Goal: Task Accomplishment & Management: Manage account settings

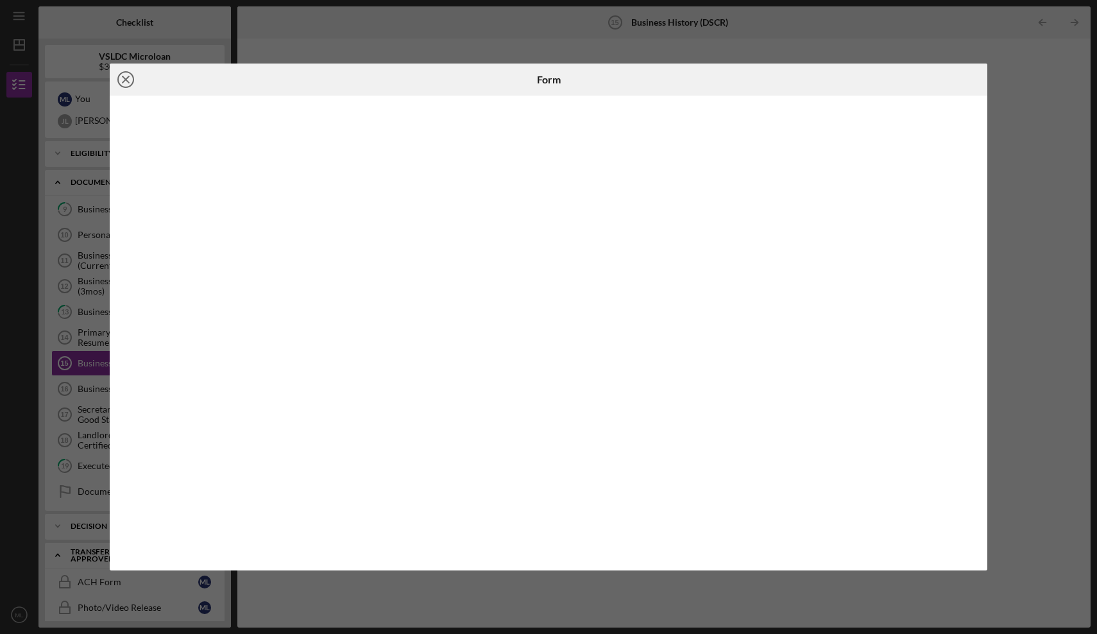
click at [125, 80] on line at bounding box center [126, 79] width 6 height 6
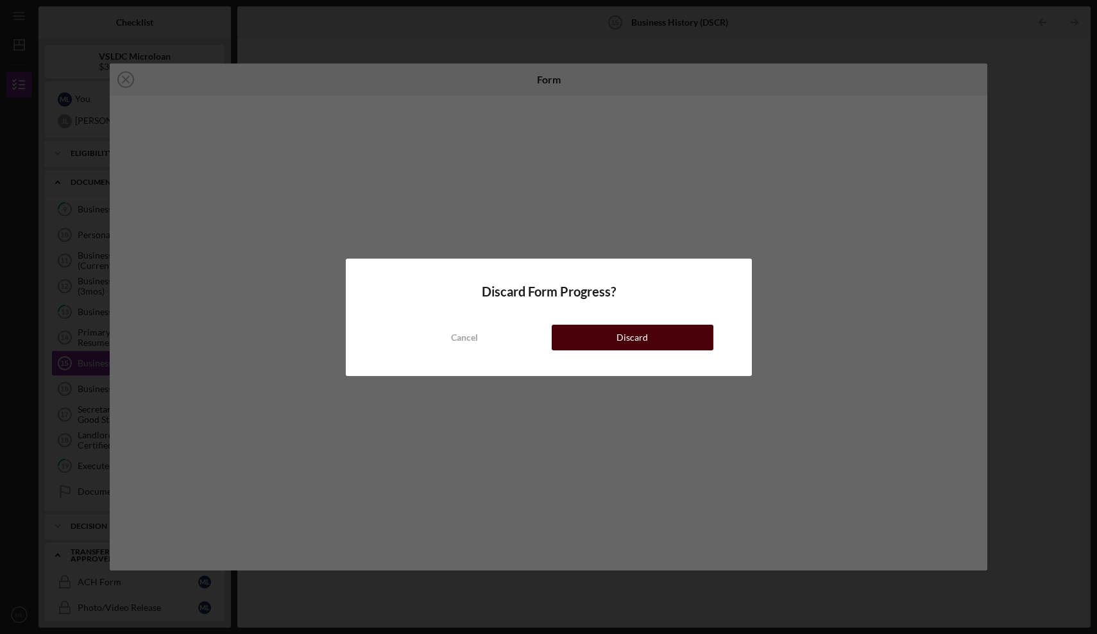
click at [606, 335] on button "Discard" at bounding box center [633, 338] width 162 height 26
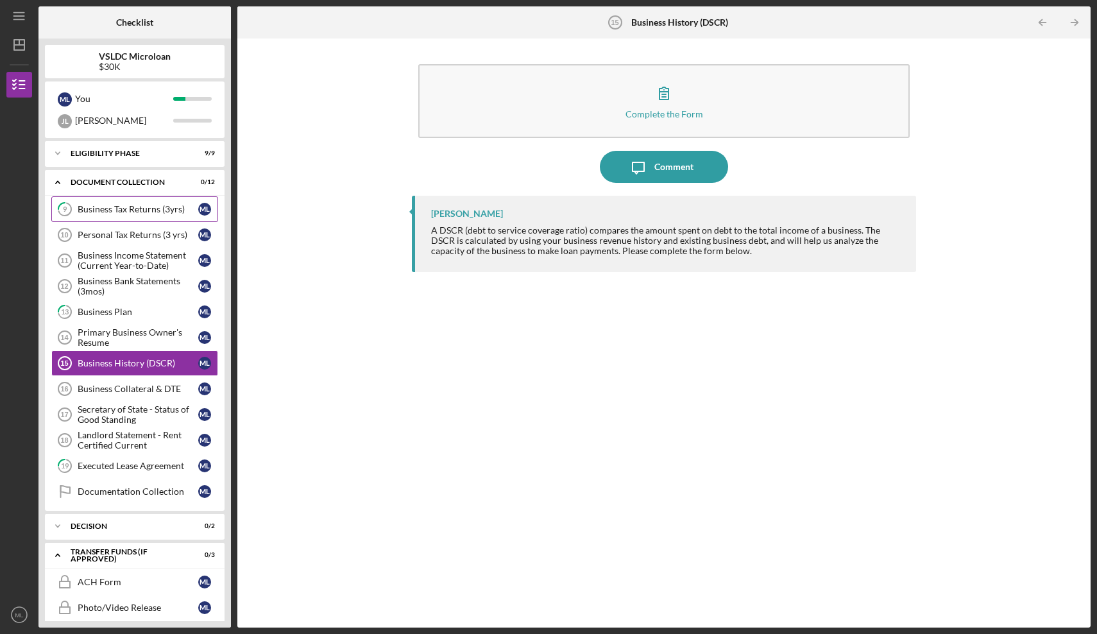
click at [159, 209] on div "Business Tax Returns (3yrs)" at bounding box center [138, 209] width 121 height 10
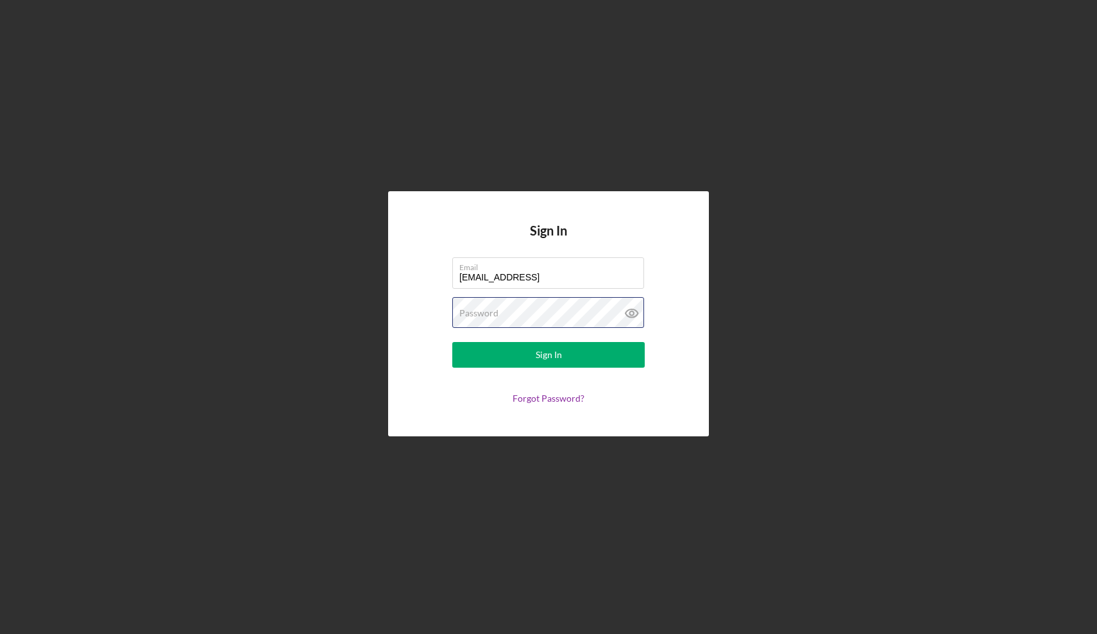
click at [549, 355] on button "Sign In" at bounding box center [548, 355] width 192 height 26
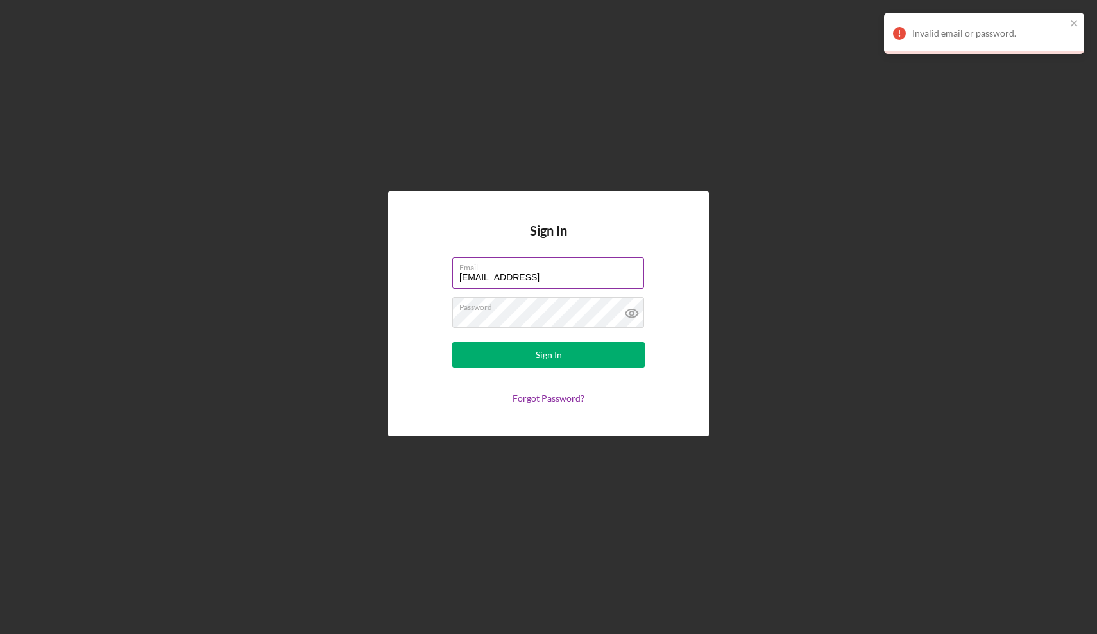
click at [546, 277] on input "info@thecultureside.og" at bounding box center [548, 272] width 192 height 31
type input "info@thecultureside.org"
click at [549, 355] on button "Sign In" at bounding box center [548, 355] width 192 height 26
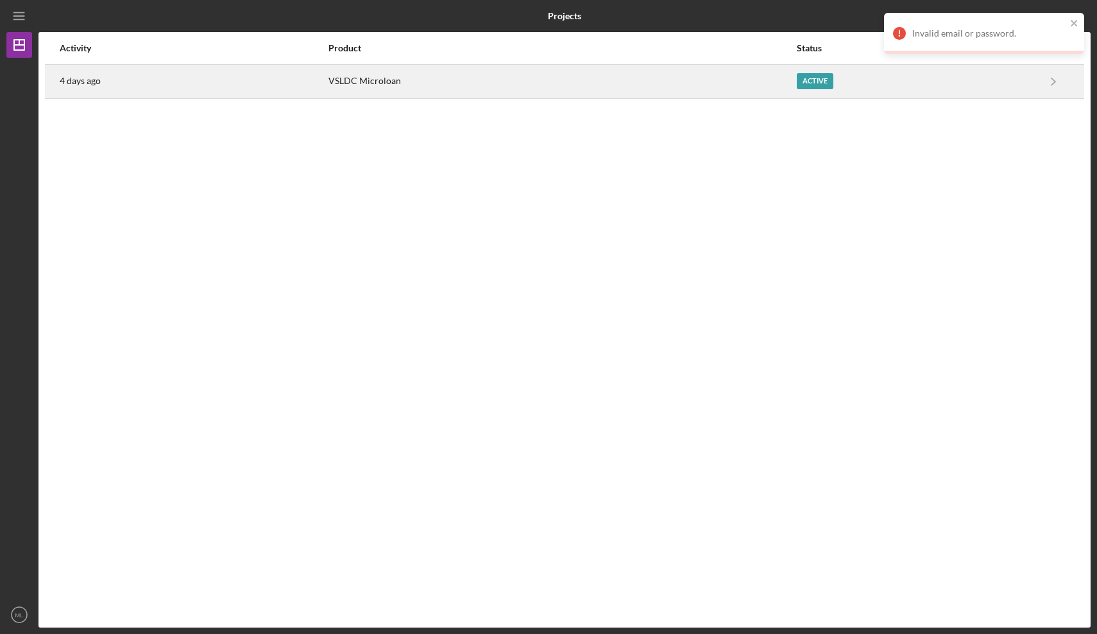
click at [803, 85] on div "Active" at bounding box center [815, 81] width 37 height 16
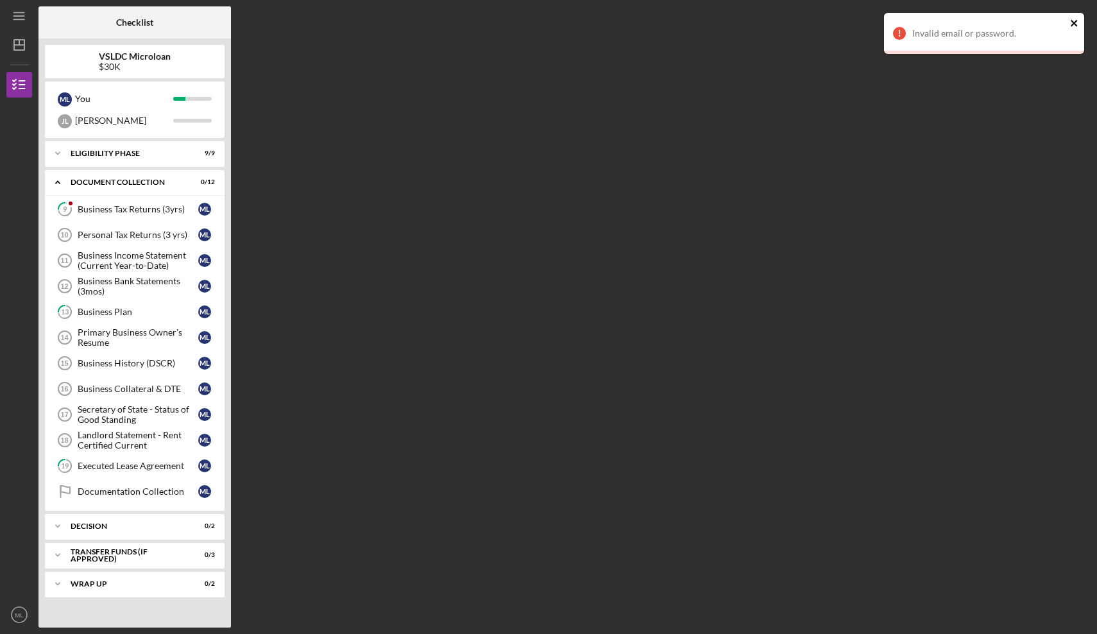
click at [1077, 23] on icon "close" at bounding box center [1074, 23] width 9 height 10
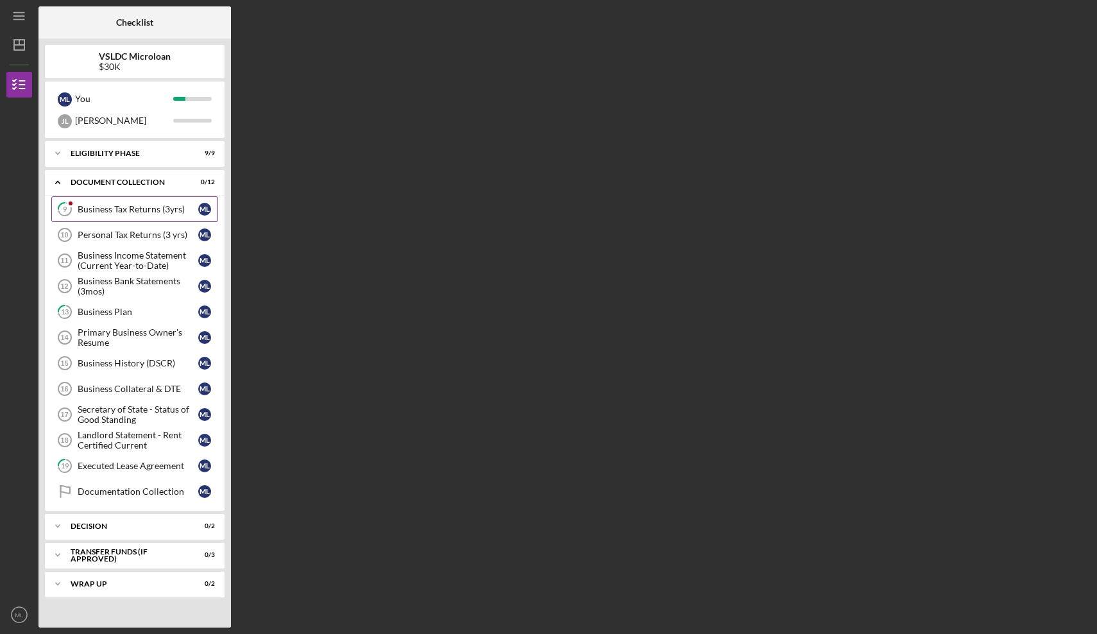
click at [123, 208] on div "Business Tax Returns (3yrs)" at bounding box center [138, 209] width 121 height 10
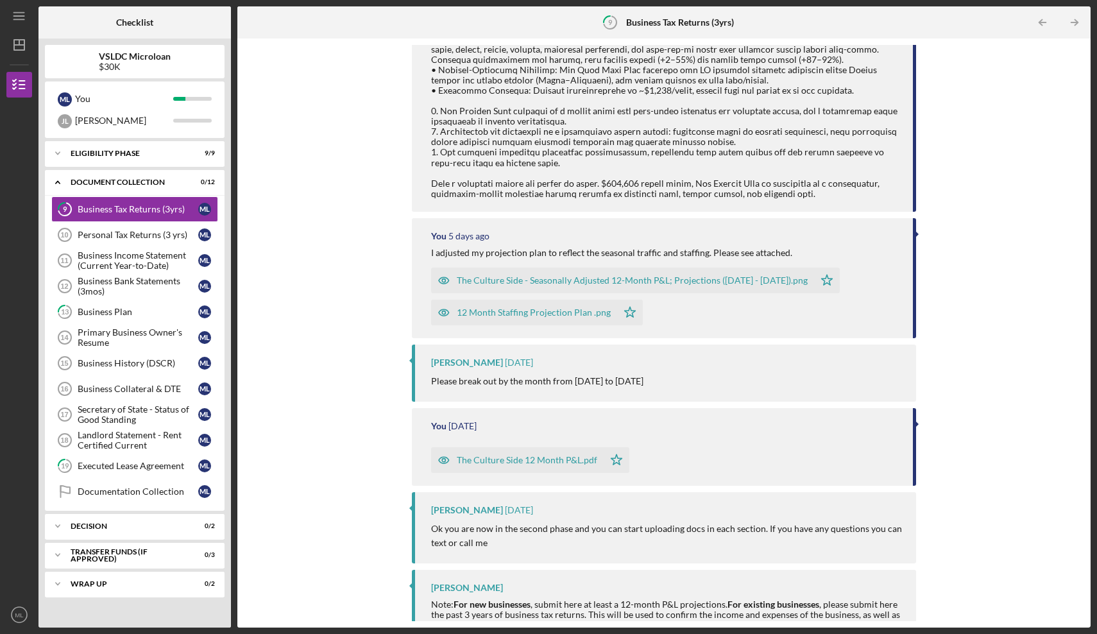
scroll to position [358, 0]
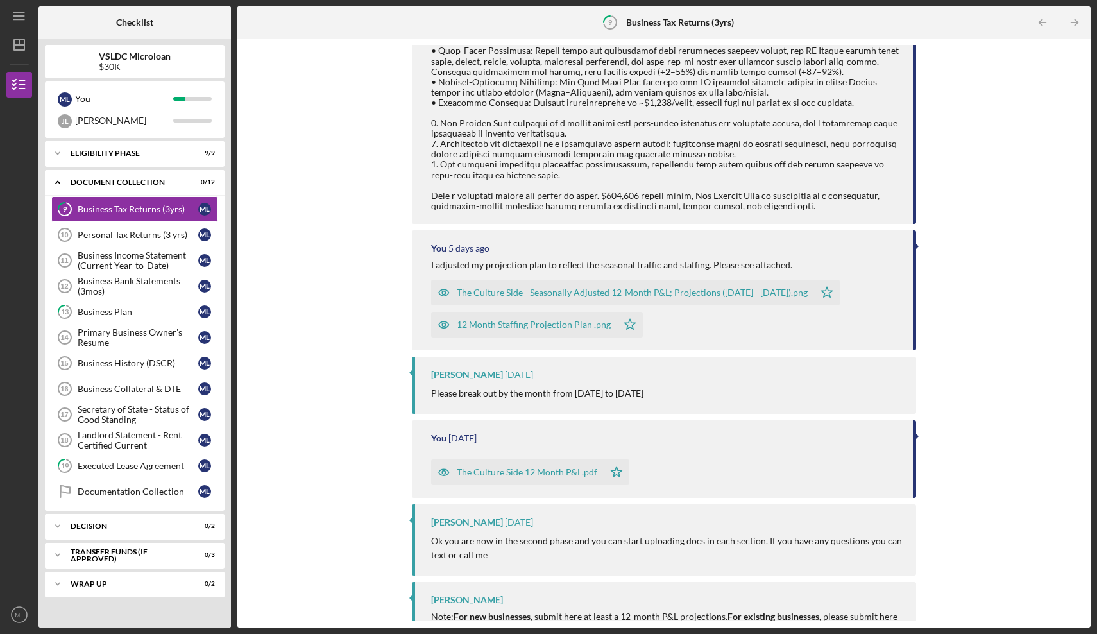
click at [690, 298] on div "The Culture Side - Seasonally Adjusted 12-Month P&L; Projections (September 202…" at bounding box center [632, 292] width 351 height 10
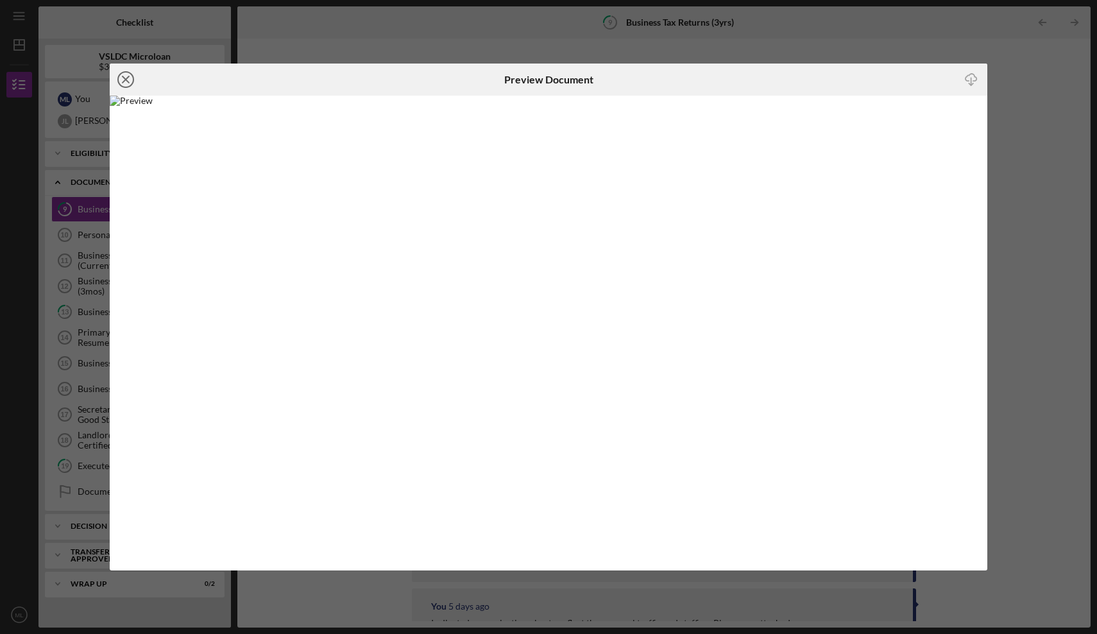
click at [125, 80] on line at bounding box center [126, 79] width 6 height 6
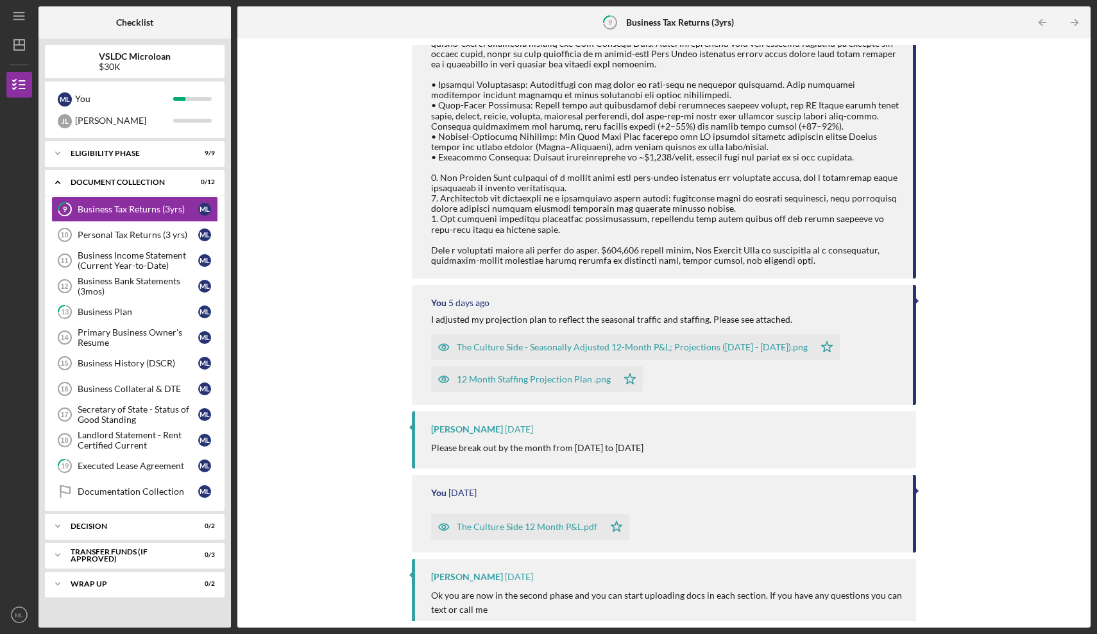
scroll to position [314, 0]
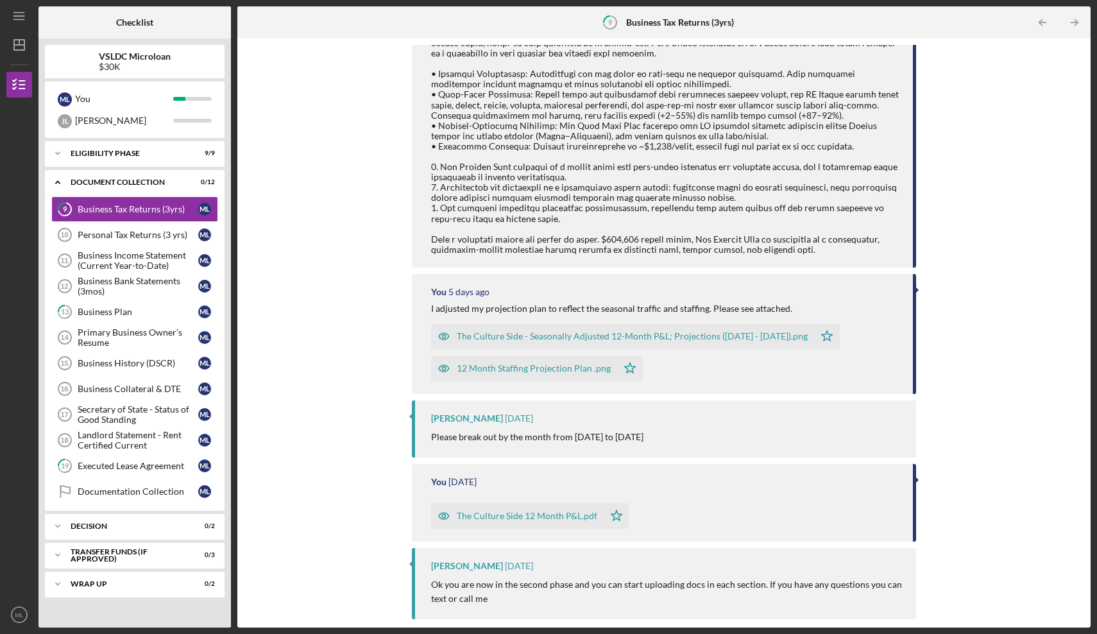
click at [694, 336] on div "The Culture Side - Seasonally Adjusted 12-Month P&L; Projections (September 202…" at bounding box center [632, 336] width 351 height 10
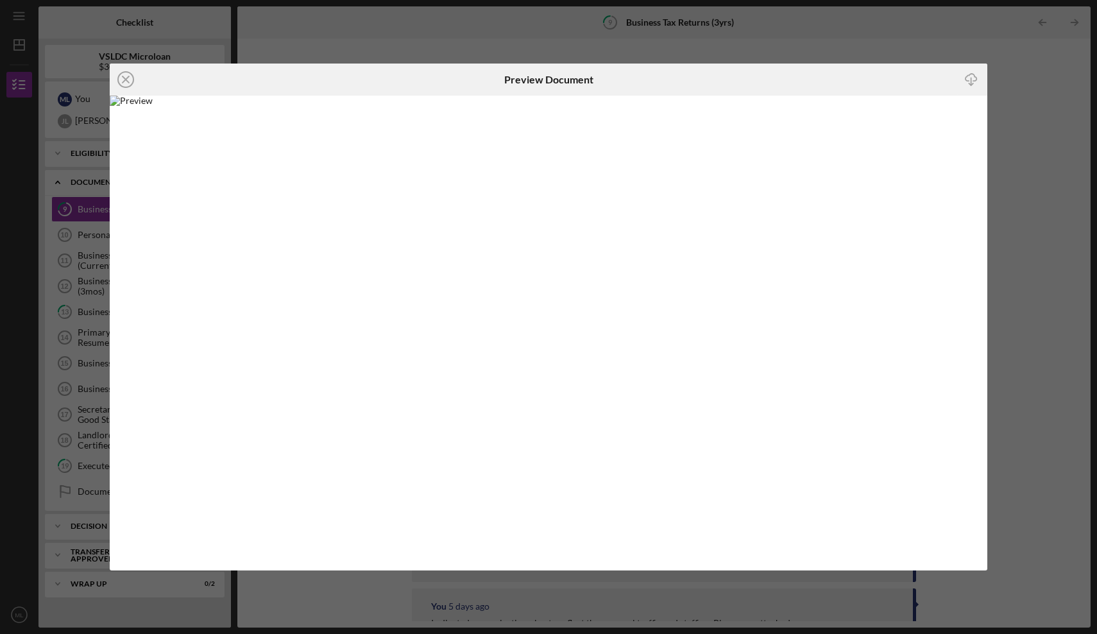
click at [463, 164] on img at bounding box center [549, 333] width 878 height 475
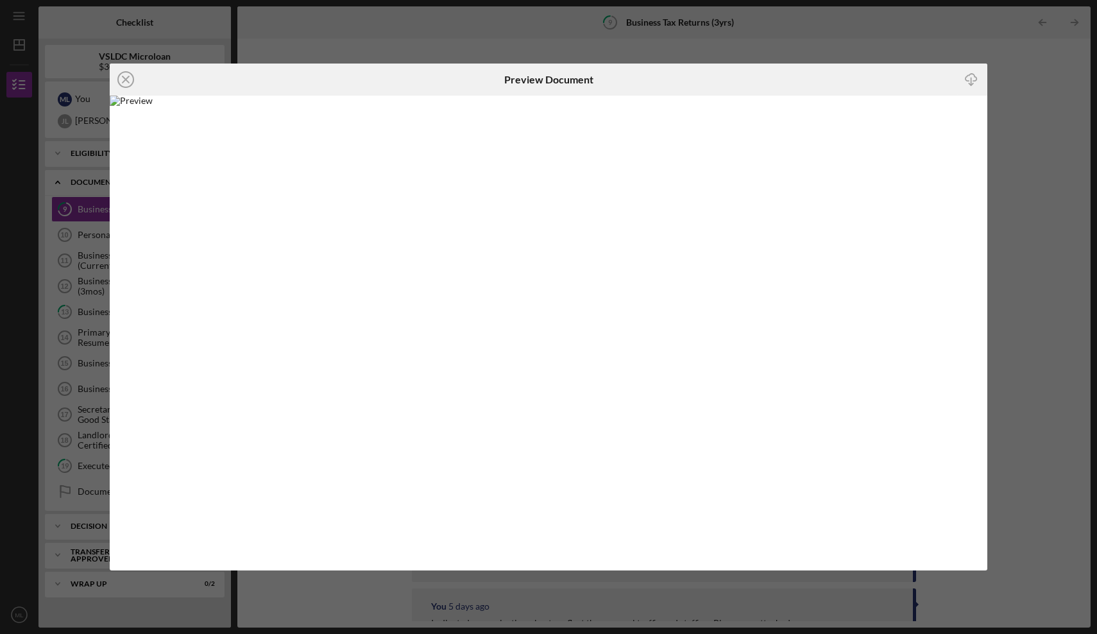
click at [463, 164] on img at bounding box center [549, 333] width 878 height 475
click at [764, 159] on img at bounding box center [549, 333] width 878 height 475
click at [776, 163] on img at bounding box center [549, 333] width 878 height 475
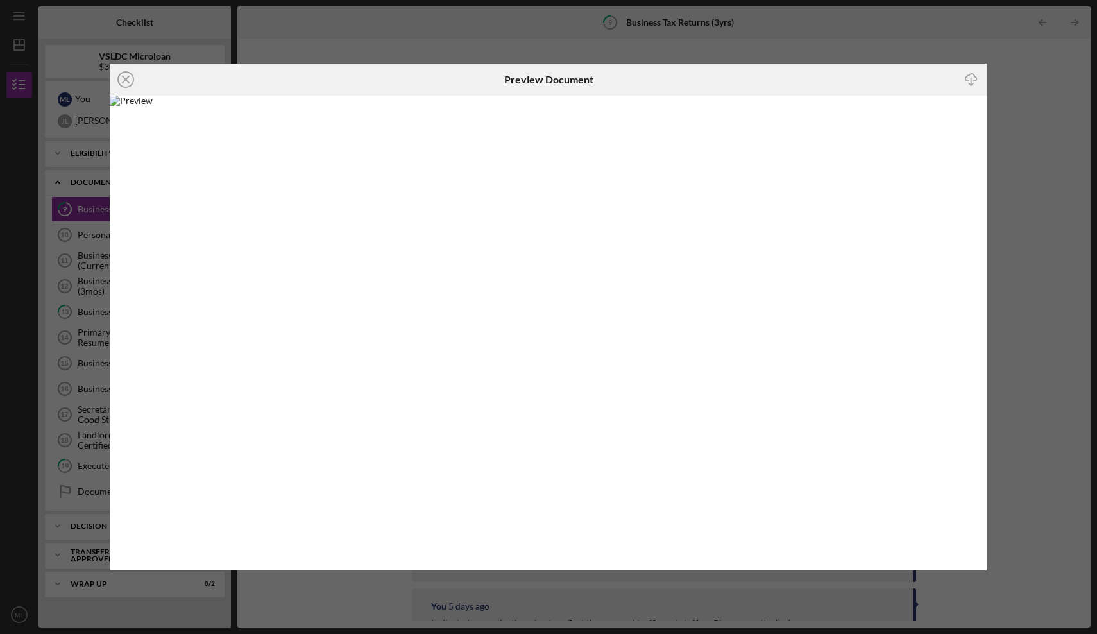
drag, startPoint x: 776, startPoint y: 163, endPoint x: 729, endPoint y: 157, distance: 47.3
click at [729, 157] on img at bounding box center [549, 333] width 878 height 475
drag, startPoint x: 773, startPoint y: 163, endPoint x: 321, endPoint y: 162, distance: 451.7
click at [130, 85] on icon "Icon/Close" at bounding box center [126, 80] width 32 height 32
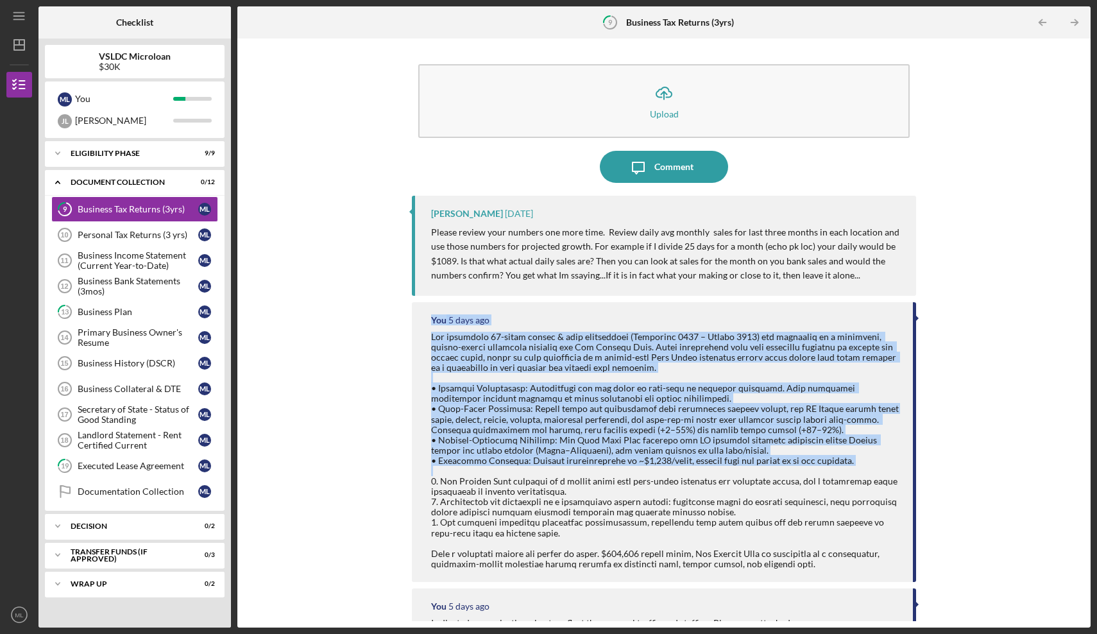
drag, startPoint x: 1079, startPoint y: 348, endPoint x: 1074, endPoint y: 484, distance: 136.1
click at [1074, 484] on div "Icon/Upload Upload Icon/Message Comment Terry Gubatan 2 days ago Please review …" at bounding box center [664, 333] width 841 height 576
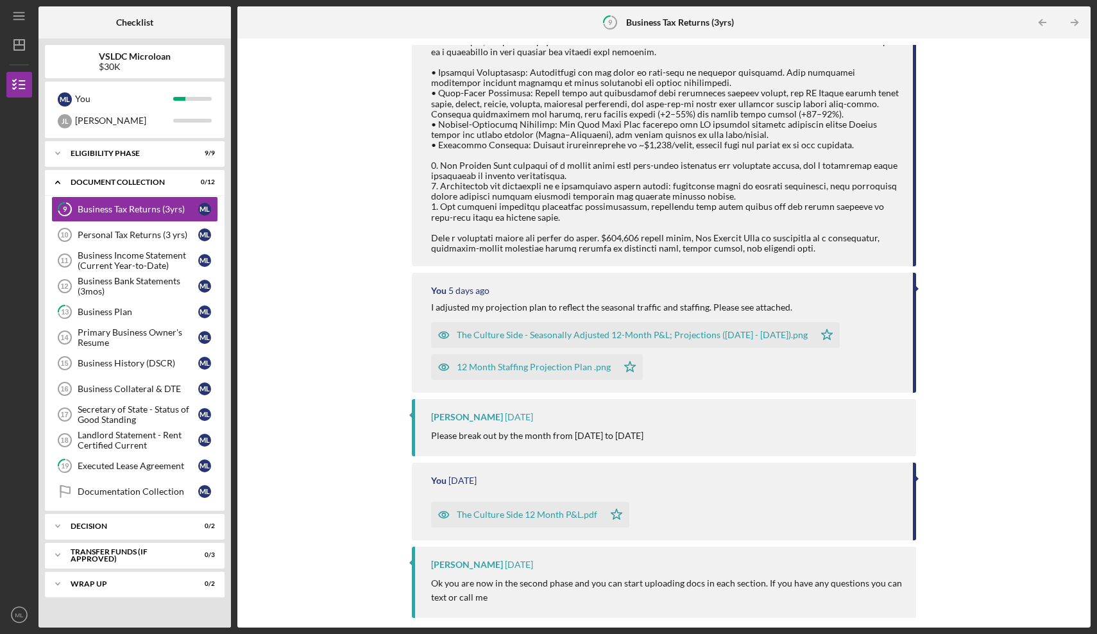
scroll to position [402, 0]
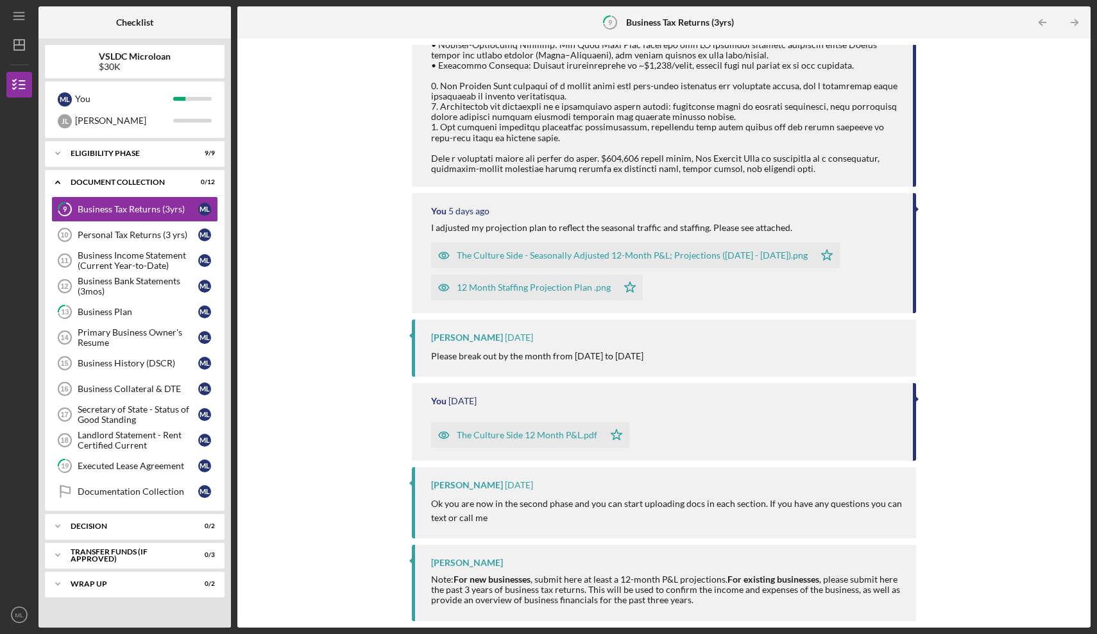
click at [721, 258] on div "The Culture Side - Seasonally Adjusted 12-Month P&L; Projections (September 202…" at bounding box center [632, 255] width 351 height 10
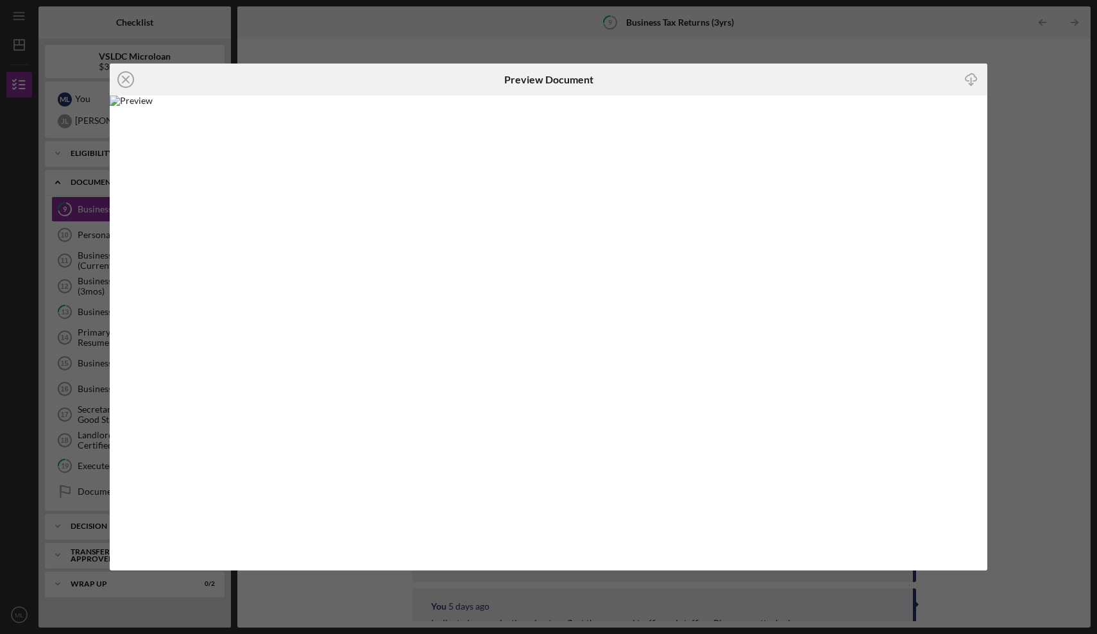
click at [731, 51] on div "Icon/Close Preview Document Icon/Download" at bounding box center [548, 317] width 1097 height 634
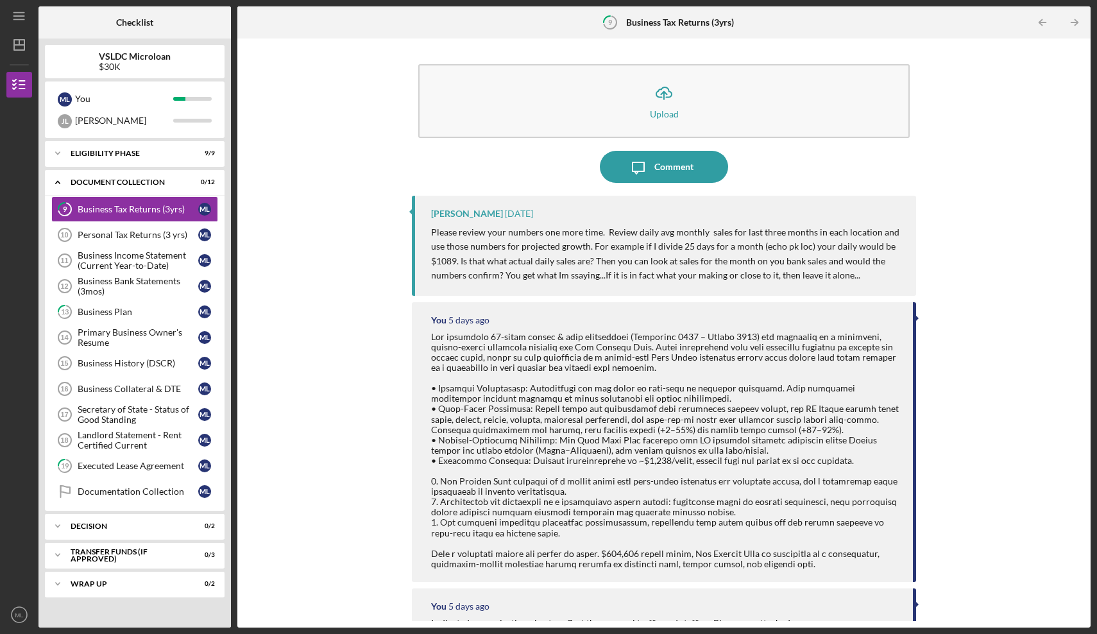
click at [927, 73] on div "Icon/Upload Upload Icon/Message Comment Terry Gubatan 2 days ago Please review …" at bounding box center [664, 333] width 841 height 576
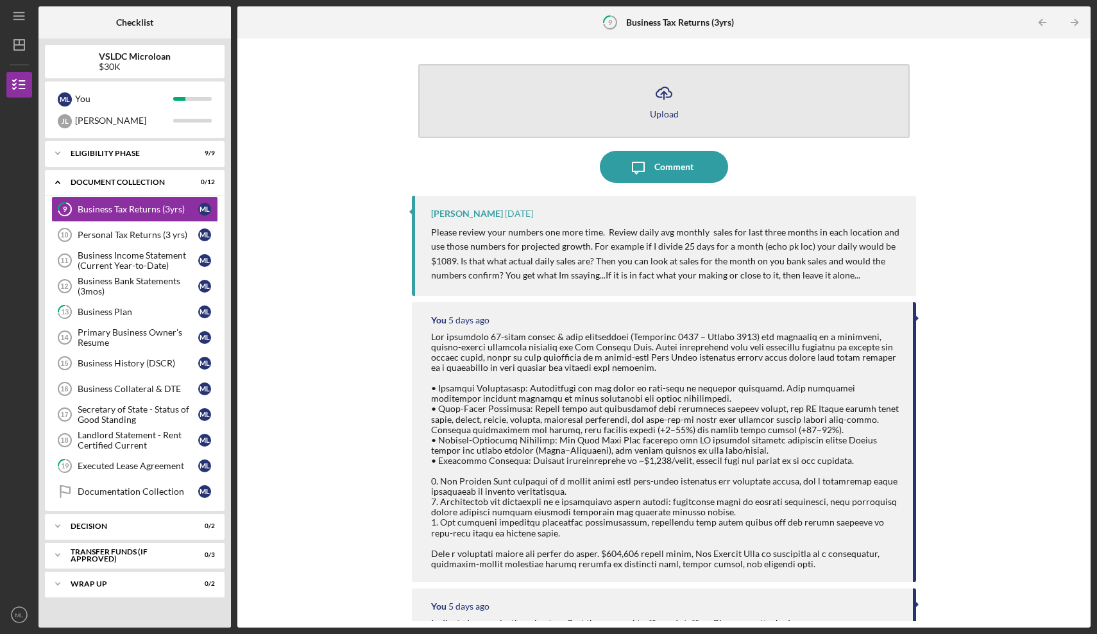
click at [664, 101] on icon "Icon/Upload" at bounding box center [664, 93] width 32 height 32
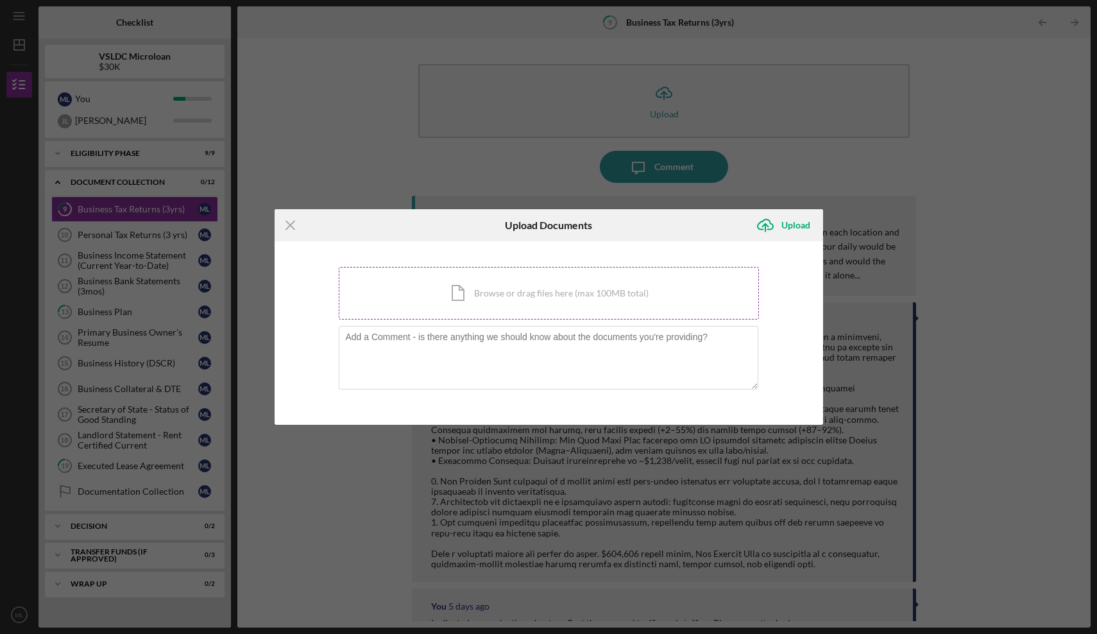
click at [518, 302] on div "Icon/Document Browse or drag files here (max 100MB total) Tap to choose files o…" at bounding box center [549, 293] width 420 height 53
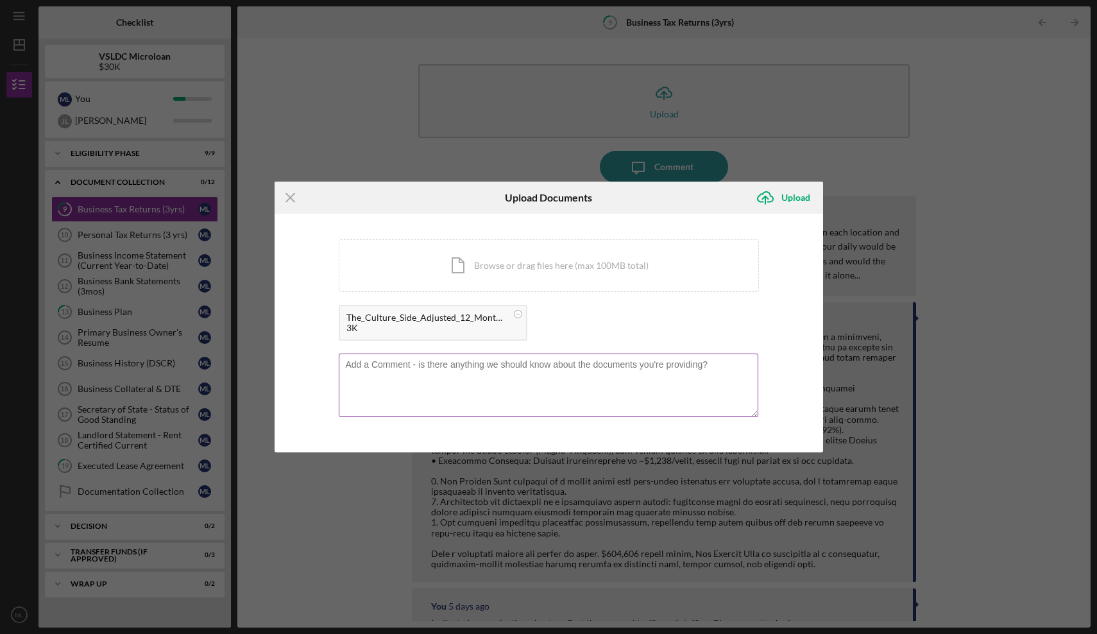
click at [520, 374] on textarea at bounding box center [549, 385] width 420 height 63
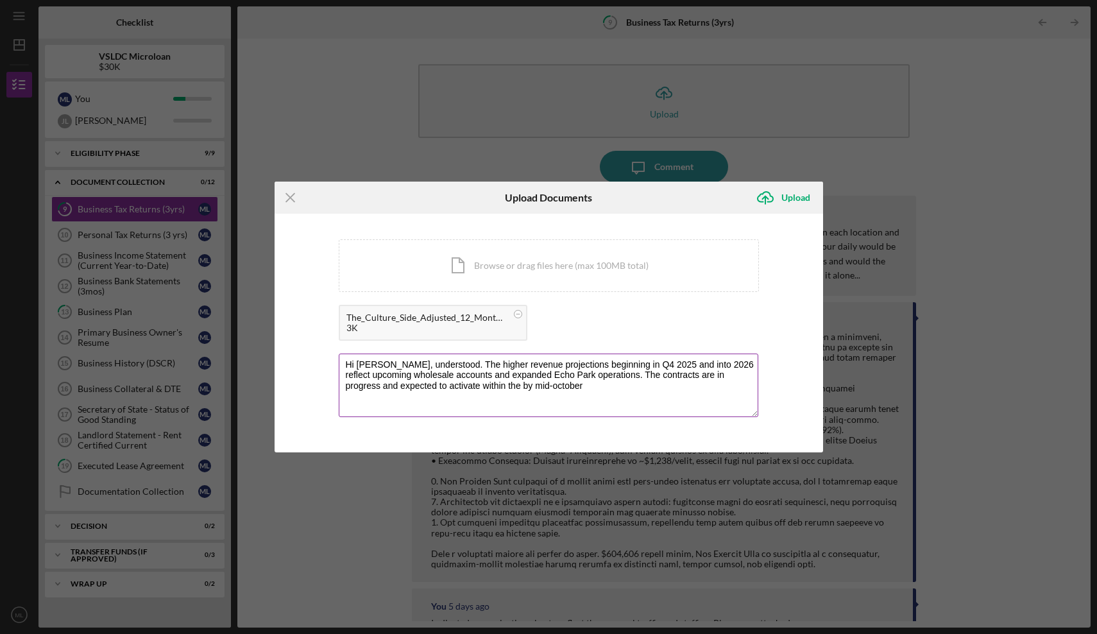
click at [430, 386] on textarea "Hi Terry, understood. The higher revenue projections beginning in Q4 2025 and i…" at bounding box center [549, 385] width 420 height 63
drag, startPoint x: 526, startPoint y: 382, endPoint x: 577, endPoint y: 389, distance: 52.5
click at [577, 389] on textarea "Hi Terry, understood. The higher revenue projections beginning in Q4 2025 and i…" at bounding box center [549, 385] width 420 height 63
click at [605, 388] on textarea "Hi Terry, understood. The higher revenue projections beginning in Q4 2025 and i…" at bounding box center [549, 385] width 420 height 63
click at [565, 387] on textarea "Hi Terry, understood. The higher revenue projections beginning in Q4 2025 and i…" at bounding box center [549, 385] width 420 height 63
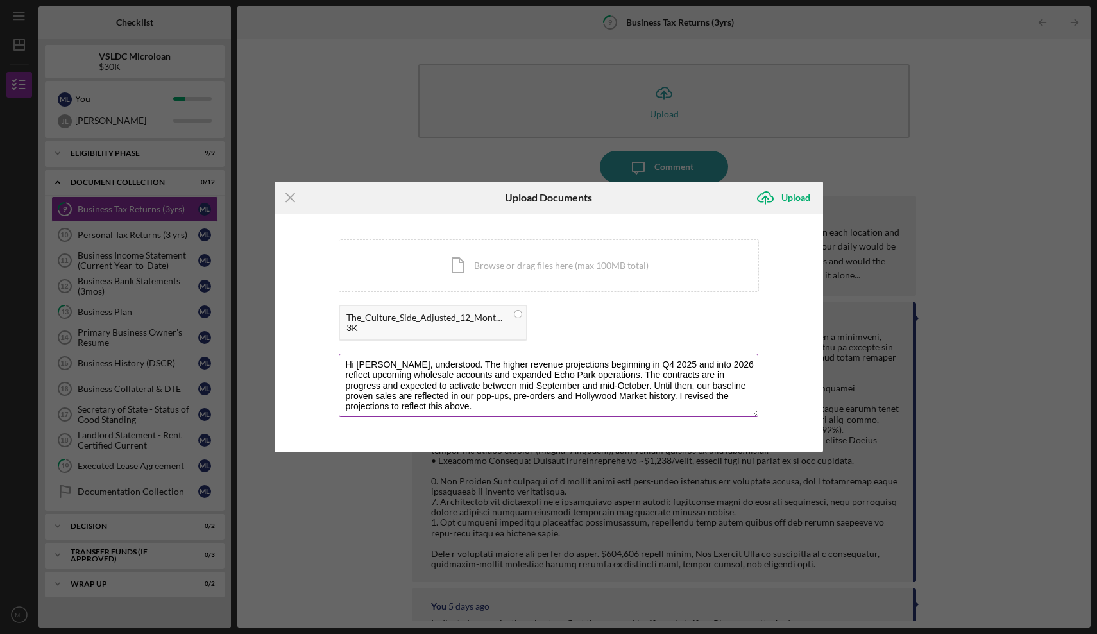
click at [379, 406] on textarea "Hi Terry, understood. The higher revenue projections beginning in Q4 2025 and i…" at bounding box center [549, 385] width 420 height 63
type textarea "Hi Terry, understood. The higher revenue projections beginning in Q4 2025 and i…"
click at [767, 203] on icon "Icon/Upload" at bounding box center [765, 198] width 32 height 32
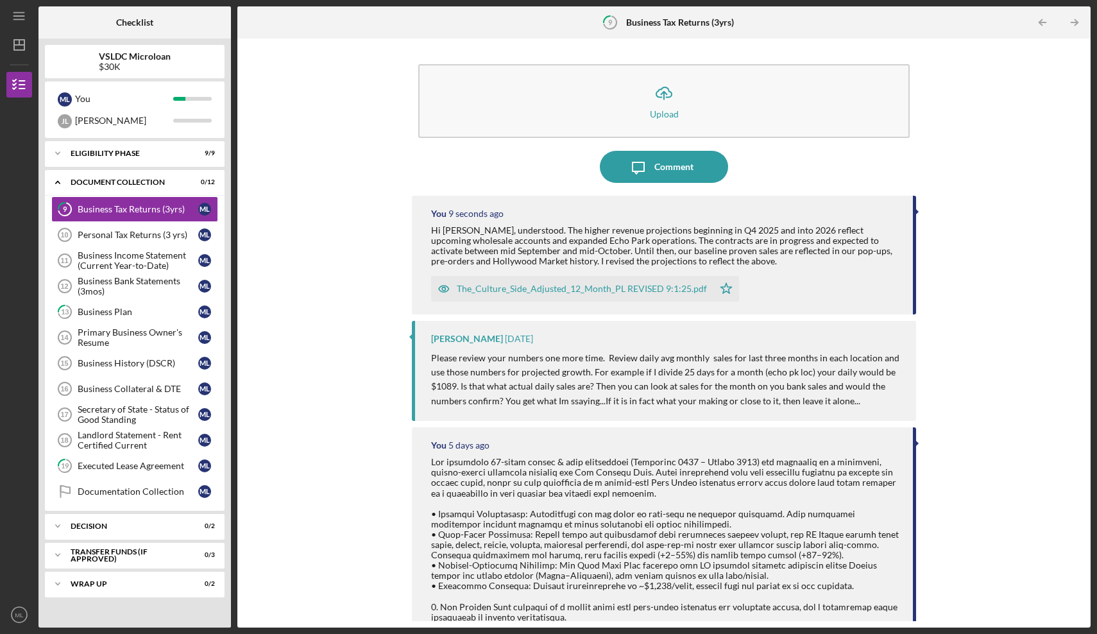
drag, startPoint x: 1080, startPoint y: 213, endPoint x: 1085, endPoint y: 158, distance: 54.8
click at [1085, 158] on div "Icon/Upload Upload Icon/Message Comment You 9 seconds ago Hi Terry, understood.…" at bounding box center [663, 332] width 853 height 589
click at [723, 290] on polygon "button" at bounding box center [726, 289] width 11 height 10
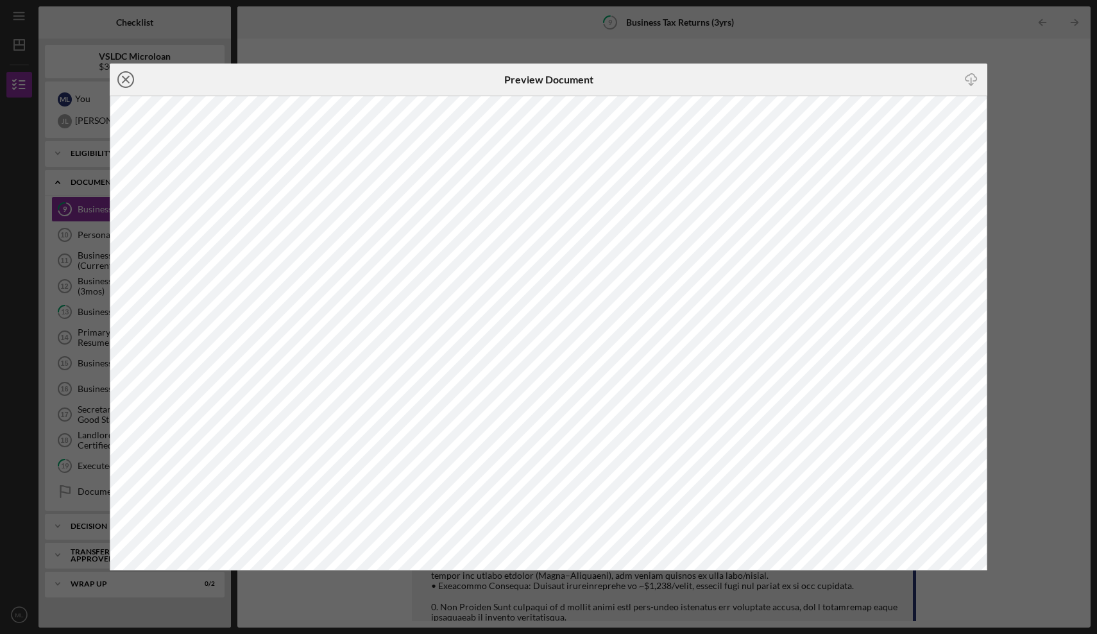
click at [124, 80] on line at bounding box center [126, 79] width 6 height 6
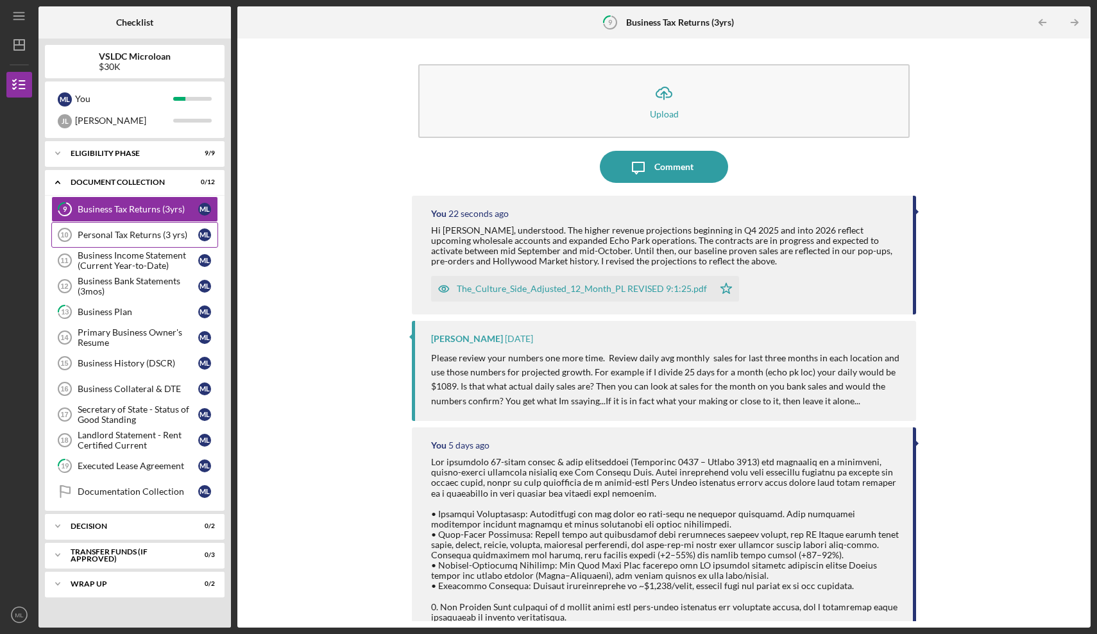
click at [151, 241] on link "Personal Tax Returns (3 yrs) 10 Personal Tax Returns (3 yrs) M L" at bounding box center [134, 235] width 167 height 26
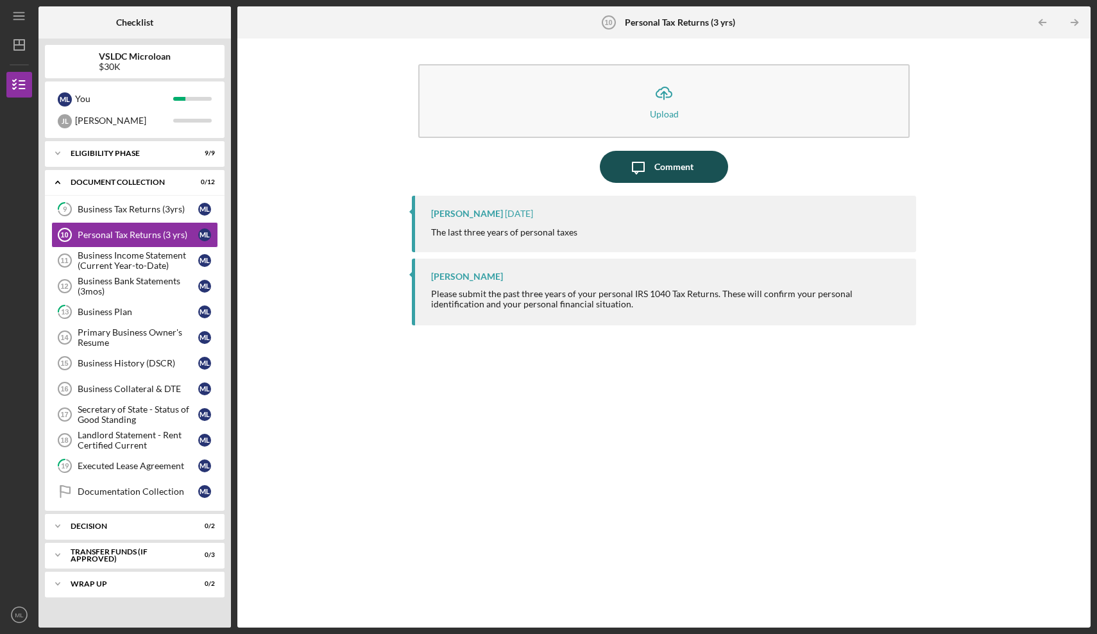
click at [675, 162] on div "Comment" at bounding box center [673, 167] width 39 height 32
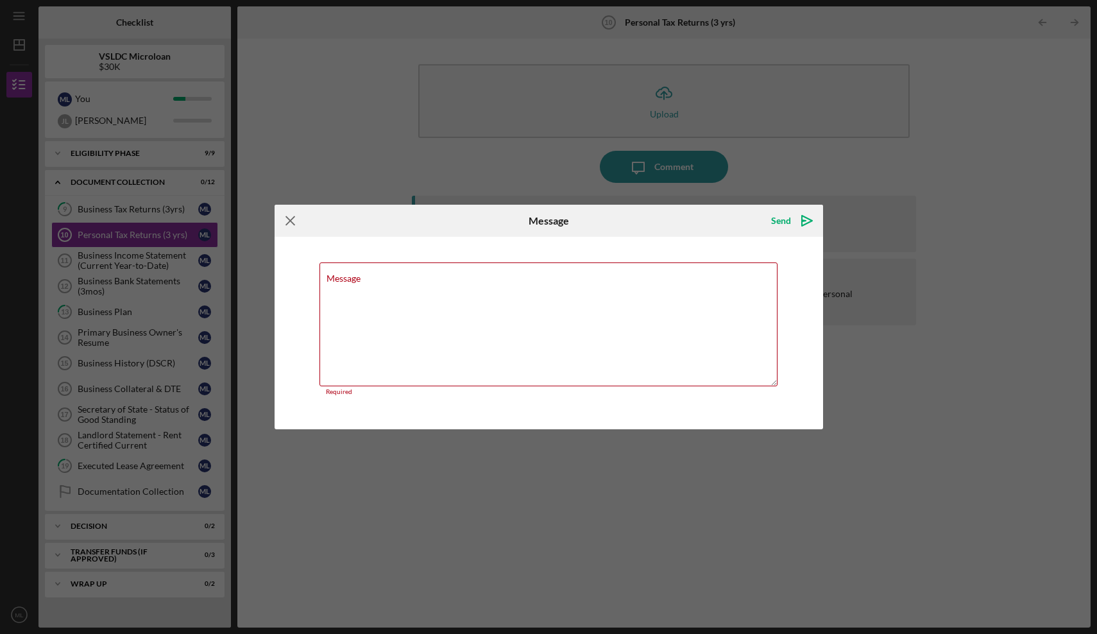
click at [291, 224] on icon "Icon/Menu Close" at bounding box center [291, 221] width 32 height 32
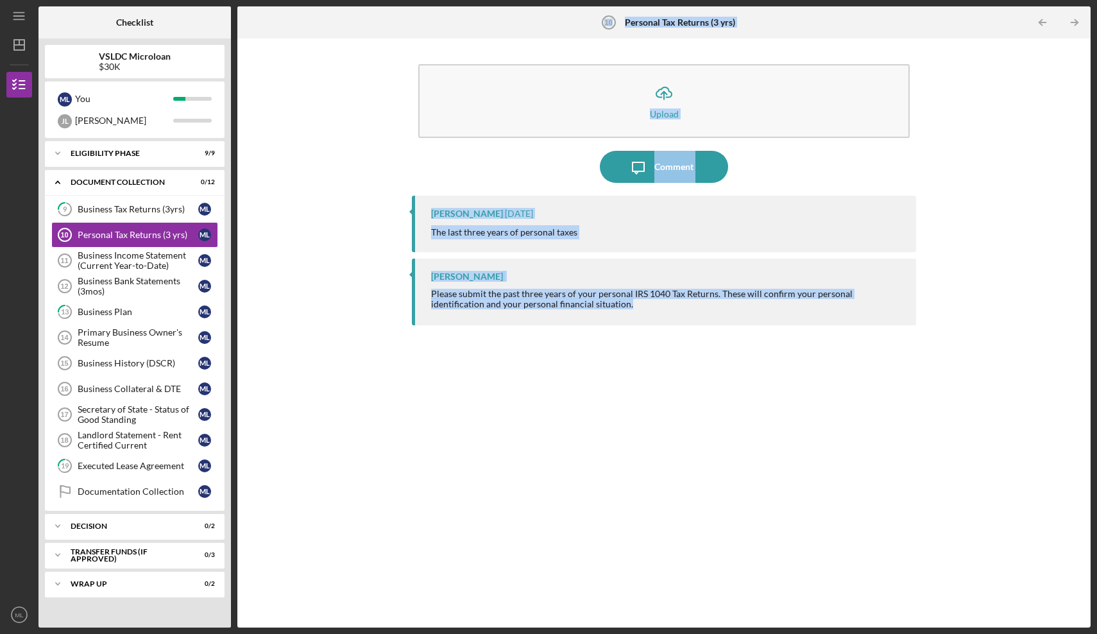
drag, startPoint x: 2, startPoint y: 173, endPoint x: 36, endPoint y: 143, distance: 45.0
click at [38, 143] on div "Icon/Menu Personal Tax Returns (3 yrs) 10 Personal Tax Returns (3 yrs) Checklis…" at bounding box center [548, 317] width 1097 height 634
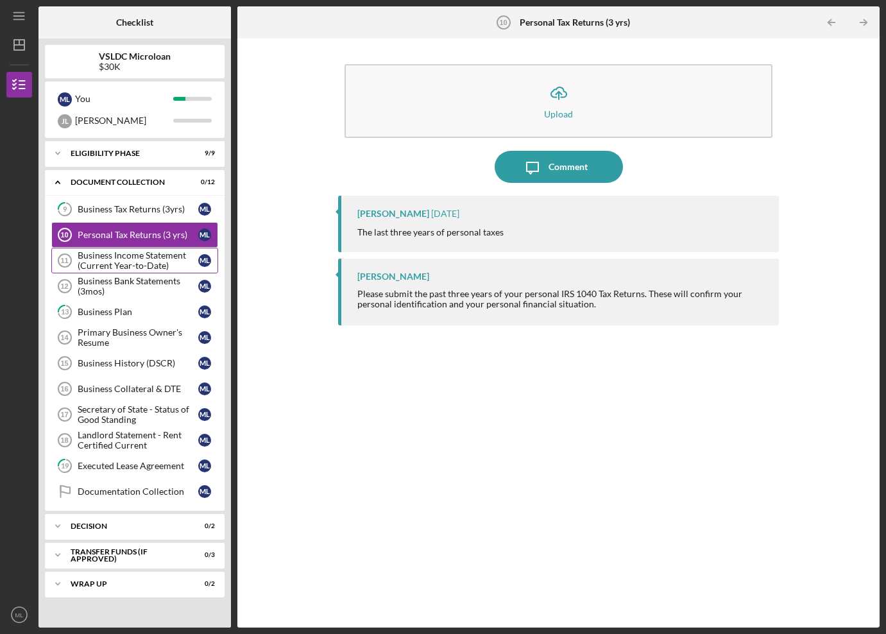
click at [144, 250] on div "Business Income Statement (Current Year-to-Date)" at bounding box center [138, 260] width 121 height 21
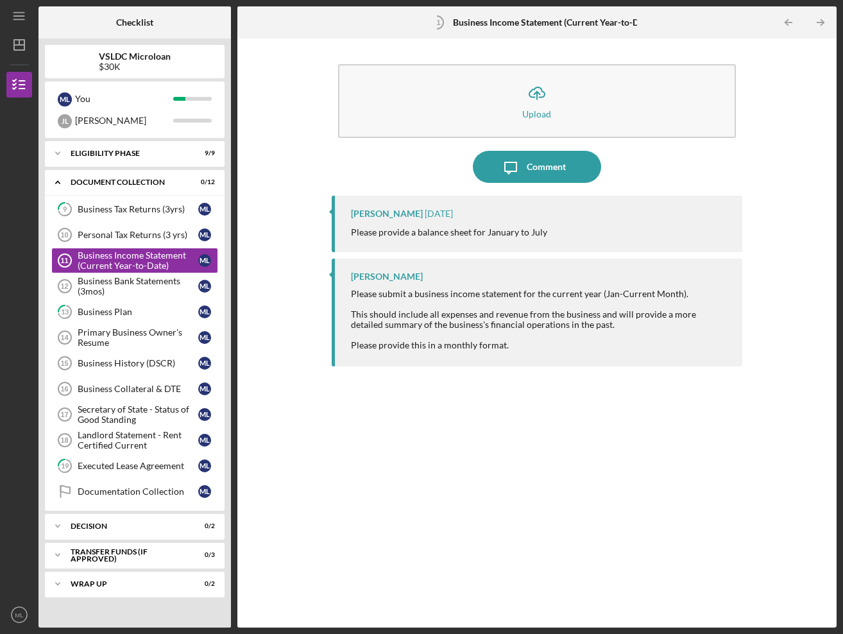
click at [611, 89] on button "Icon/Upload Upload" at bounding box center [537, 101] width 398 height 74
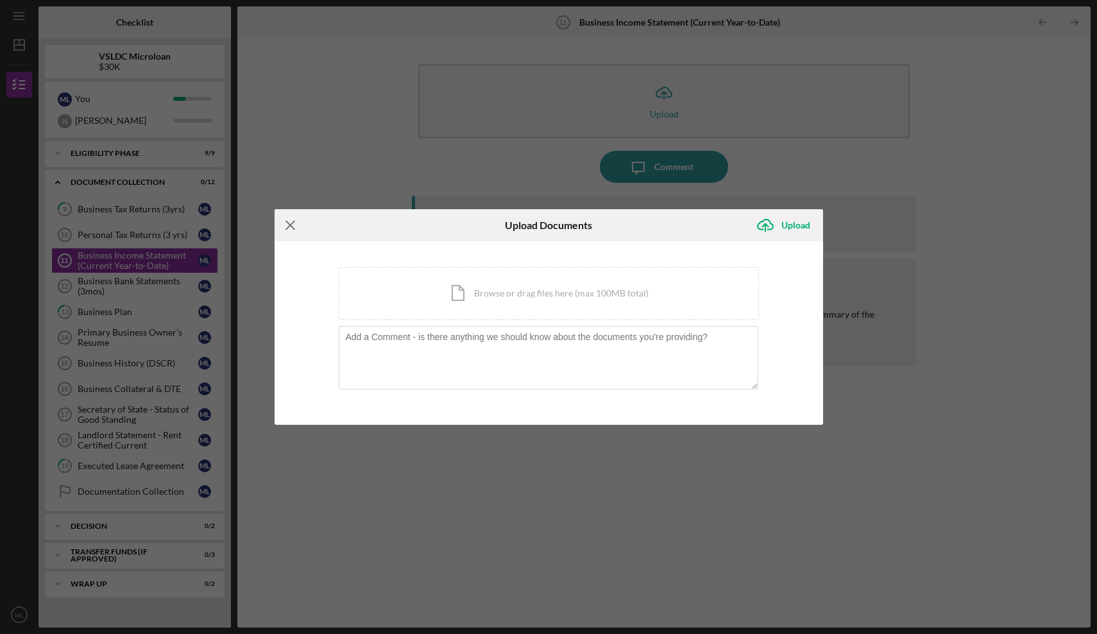
click at [291, 228] on icon "Icon/Menu Close" at bounding box center [291, 225] width 32 height 32
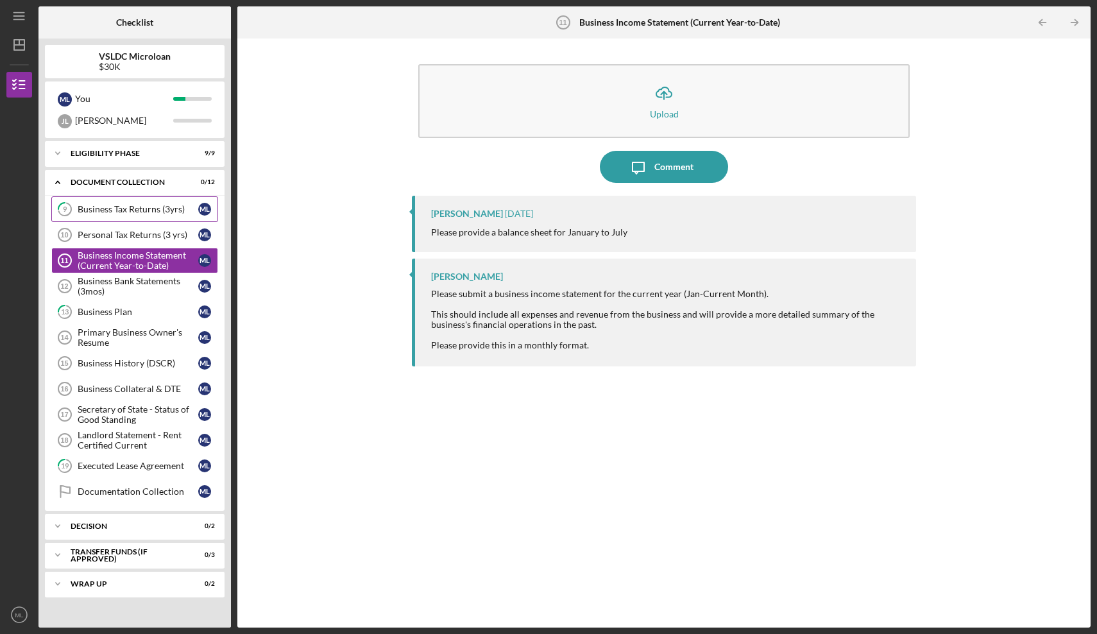
click at [133, 205] on div "Business Tax Returns (3yrs)" at bounding box center [138, 209] width 121 height 10
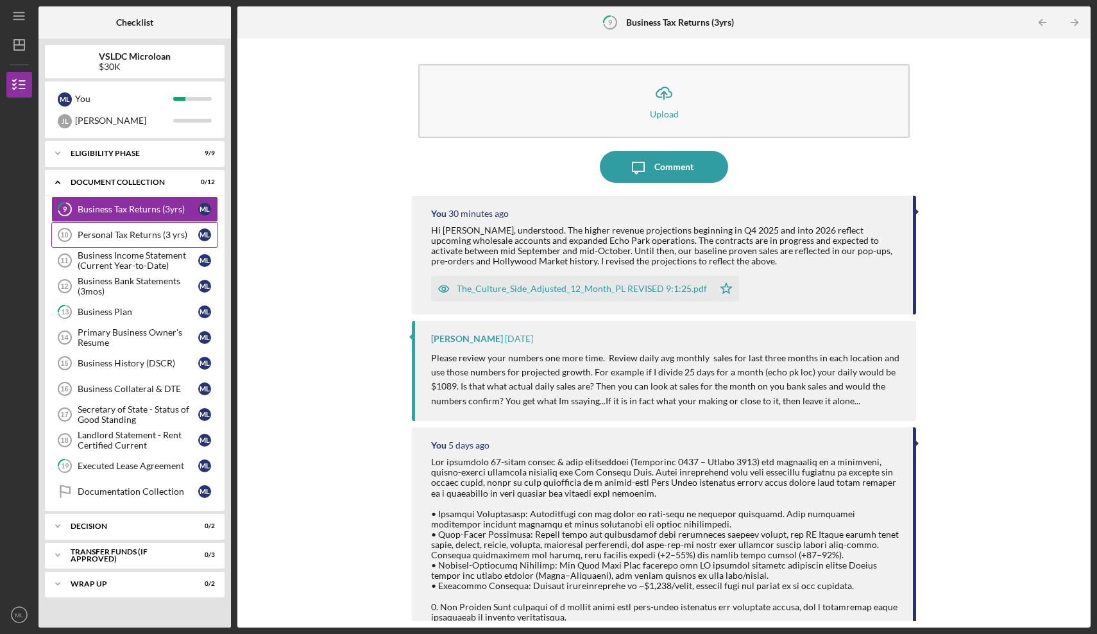
click at [128, 231] on div "Personal Tax Returns (3 yrs)" at bounding box center [138, 235] width 121 height 10
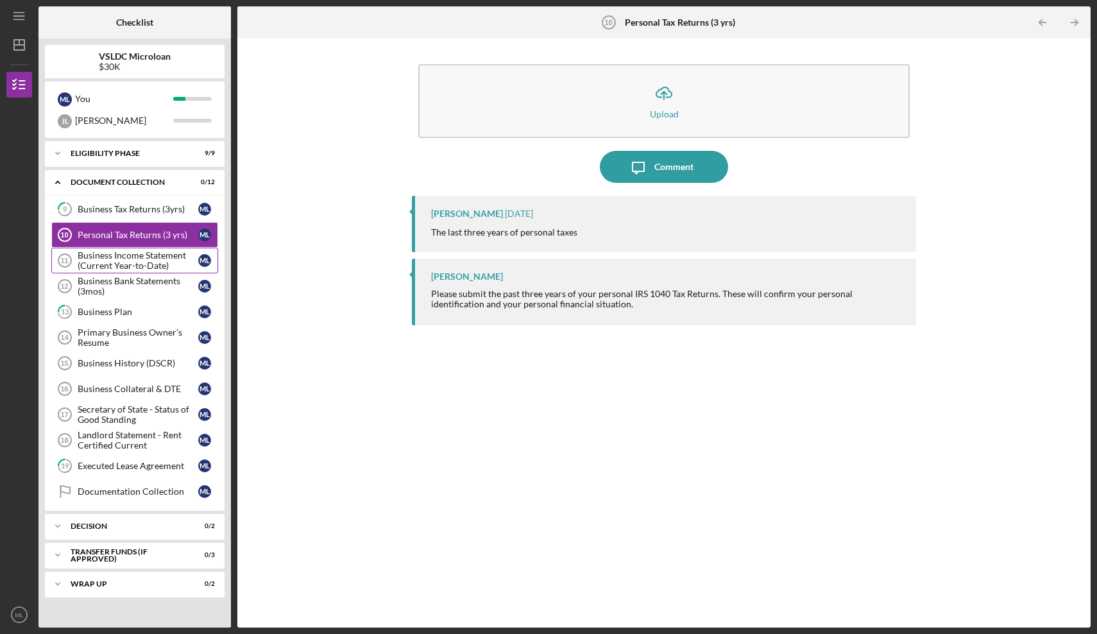
click at [135, 258] on div "Business Income Statement (Current Year-to-Date)" at bounding box center [138, 260] width 121 height 21
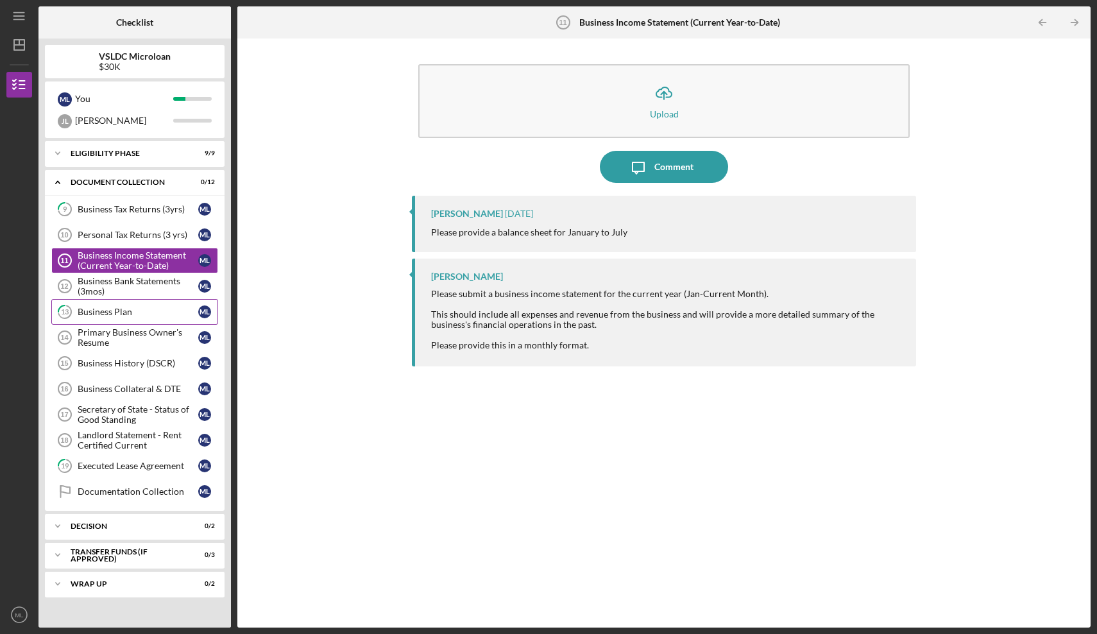
click at [154, 315] on div "Business Plan" at bounding box center [138, 312] width 121 height 10
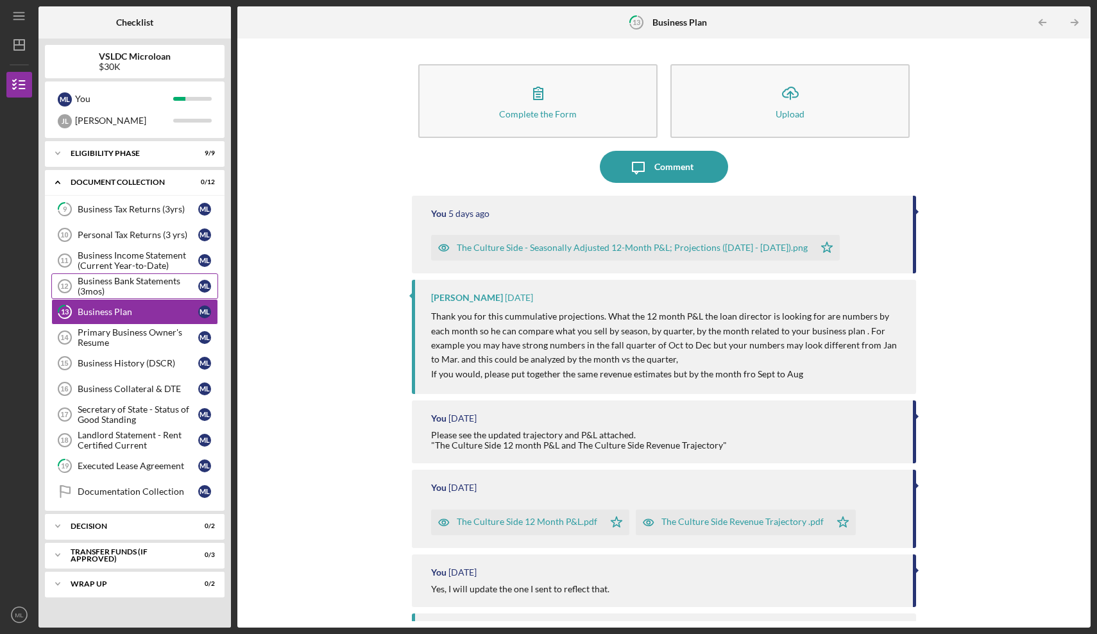
click at [139, 292] on div "Business Bank Statements (3mos)" at bounding box center [138, 286] width 121 height 21
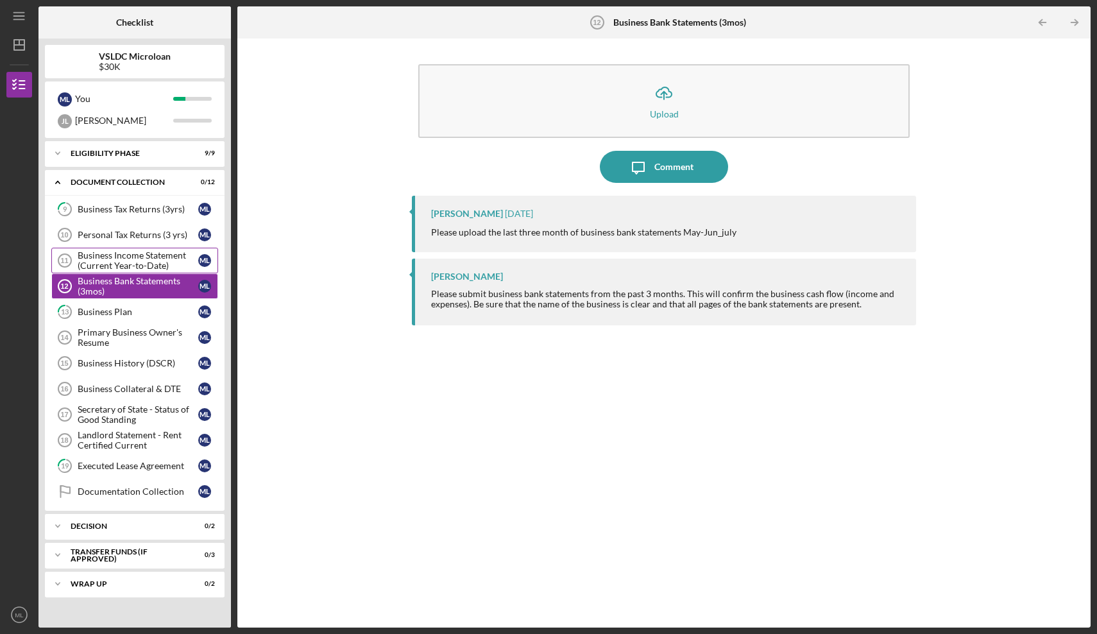
click at [139, 262] on div "Business Income Statement (Current Year-to-Date)" at bounding box center [138, 260] width 121 height 21
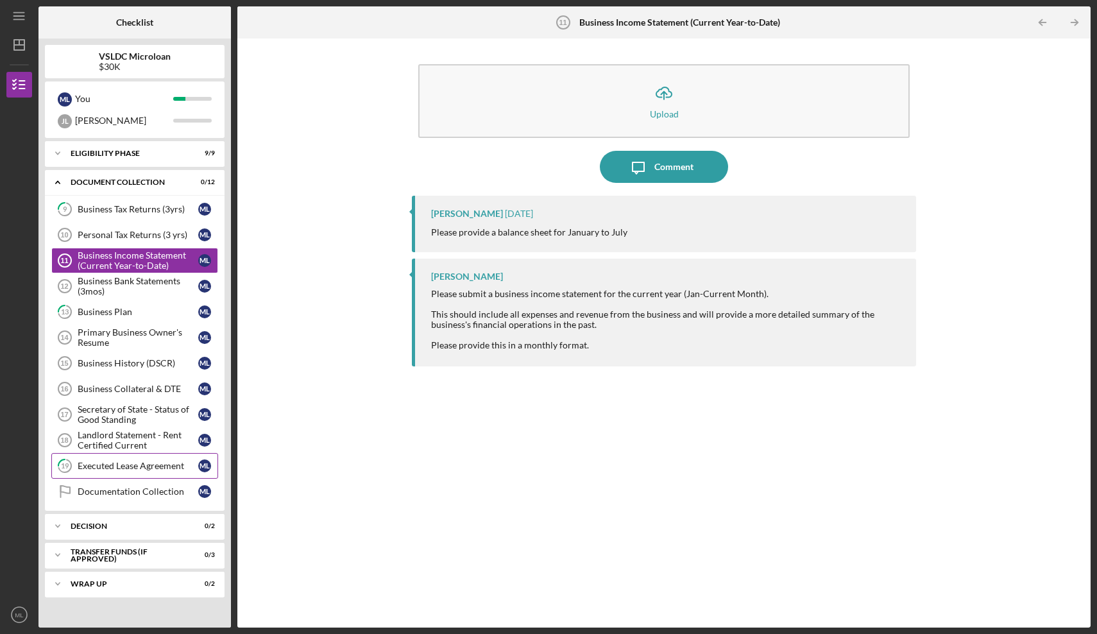
click at [156, 470] on div "Executed Lease Agreement" at bounding box center [138, 466] width 121 height 10
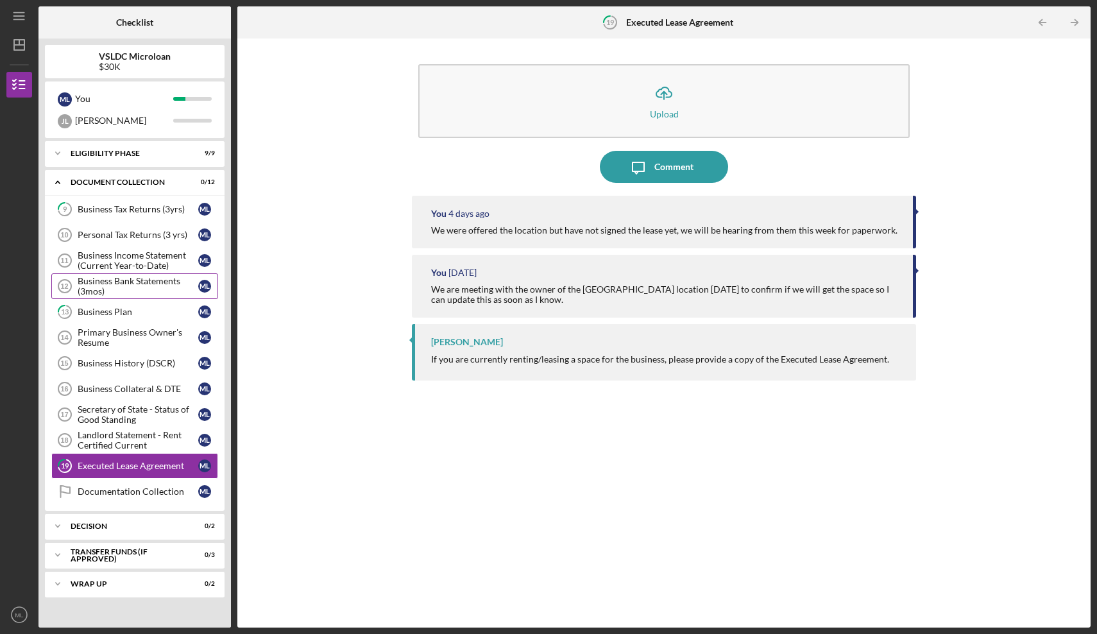
click at [148, 289] on div "Business Bank Statements (3mos)" at bounding box center [138, 286] width 121 height 21
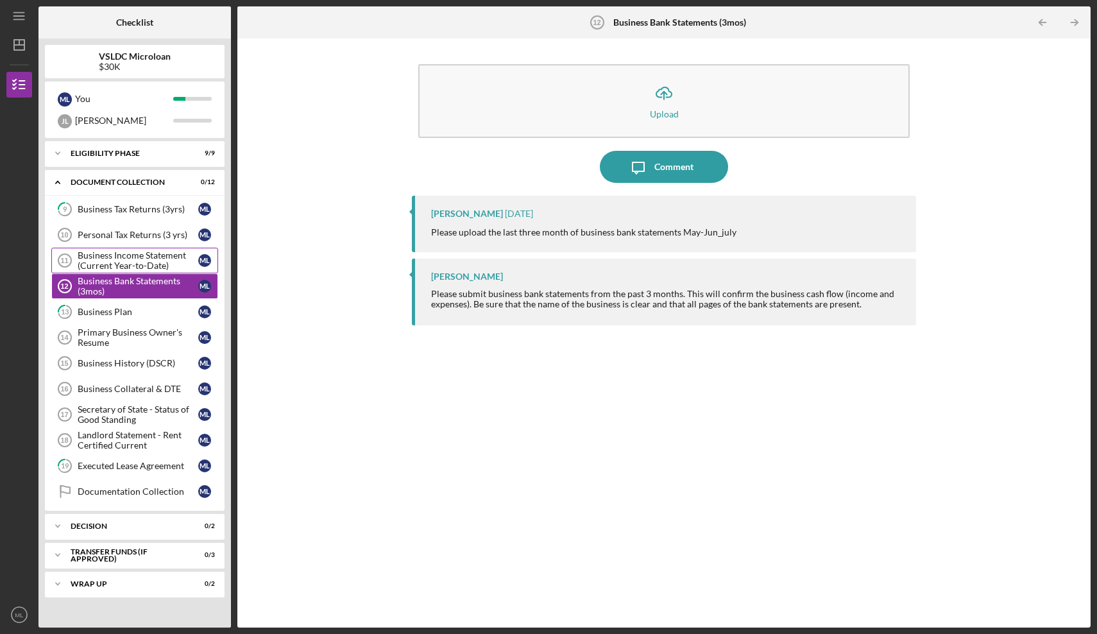
click at [148, 267] on div "Business Income Statement (Current Year-to-Date)" at bounding box center [138, 260] width 121 height 21
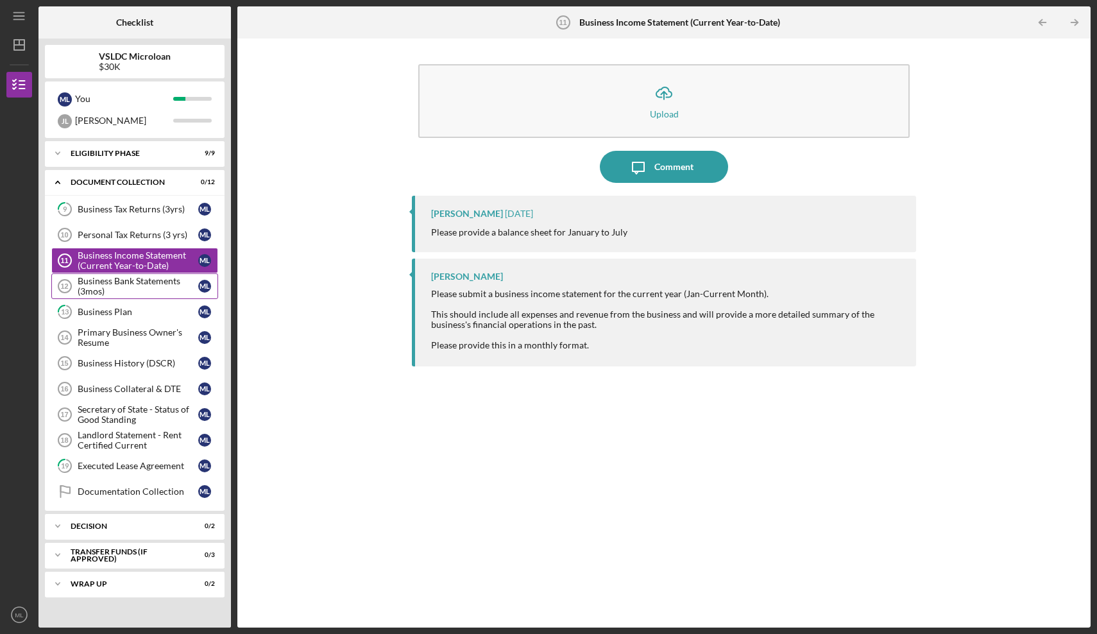
click at [150, 295] on div "Business Bank Statements (3mos)" at bounding box center [138, 286] width 121 height 21
